Goal: Task Accomplishment & Management: Manage account settings

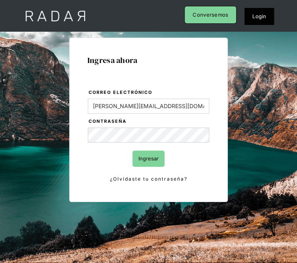
click at [151, 160] on input "Ingresar" at bounding box center [149, 158] width 32 height 16
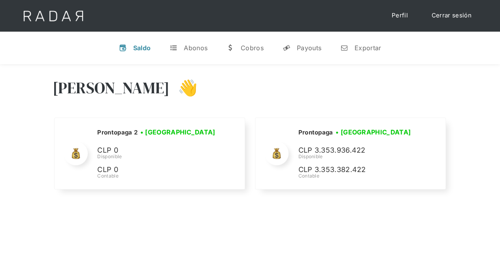
click at [297, 15] on link "Cerrar sesión" at bounding box center [452, 15] width 56 height 15
